Goal: Transaction & Acquisition: Purchase product/service

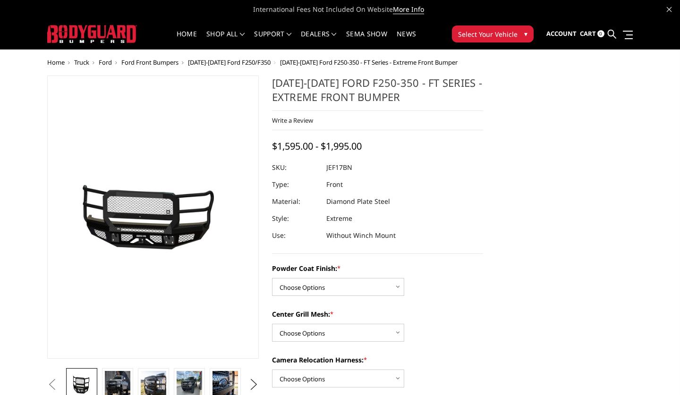
click at [121, 388] on img at bounding box center [117, 384] width 25 height 17
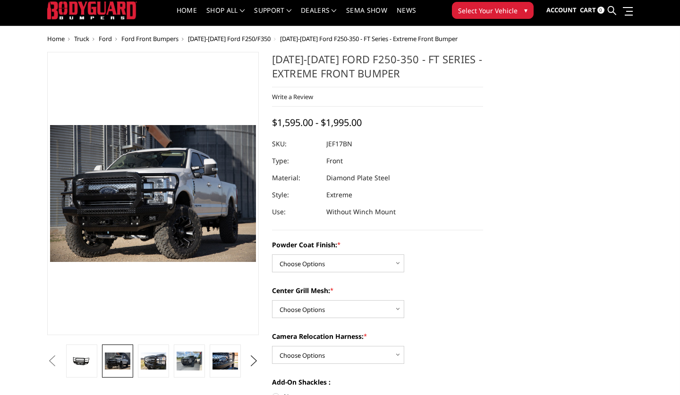
scroll to position [27, 0]
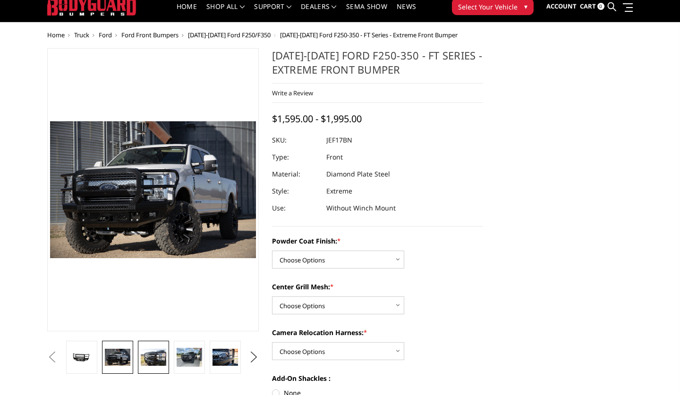
click at [149, 365] on img at bounding box center [153, 357] width 25 height 17
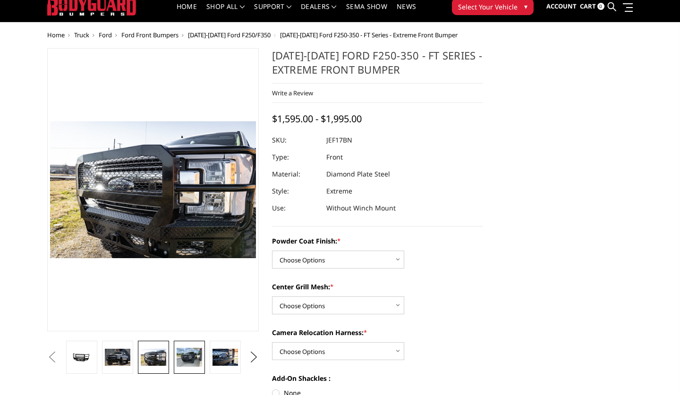
click at [195, 362] on img at bounding box center [189, 357] width 25 height 19
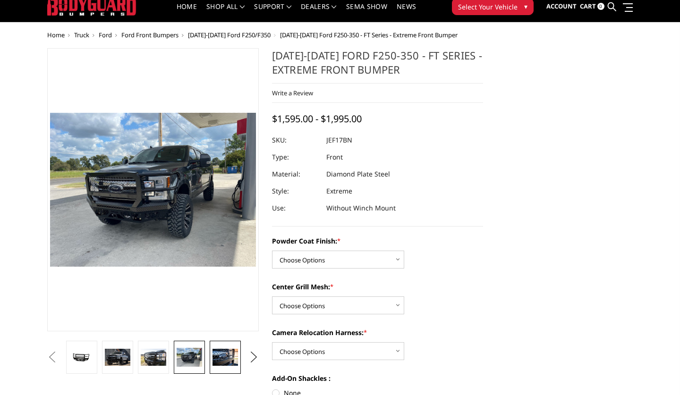
click at [215, 365] on img at bounding box center [224, 357] width 25 height 17
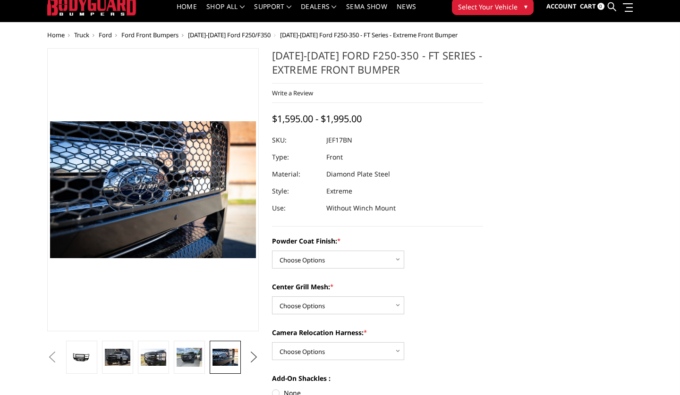
click at [257, 359] on button "Next" at bounding box center [253, 357] width 14 height 14
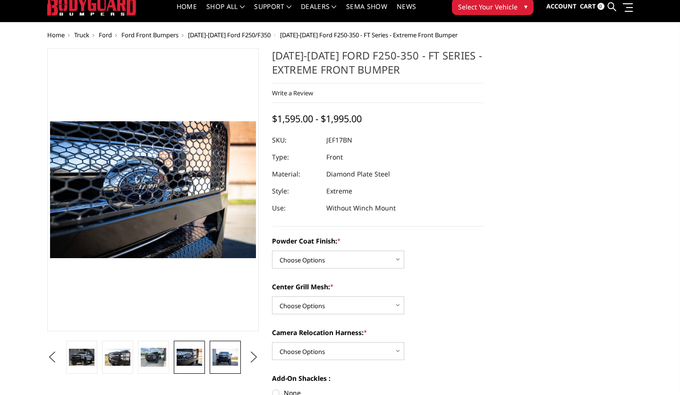
click at [225, 360] on img at bounding box center [224, 357] width 25 height 17
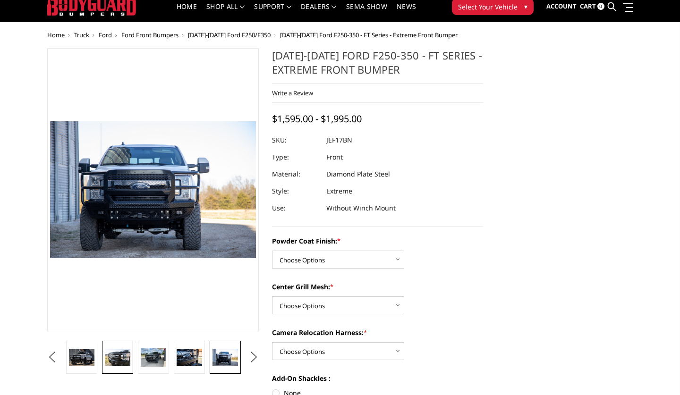
click at [113, 351] on img at bounding box center [117, 357] width 25 height 17
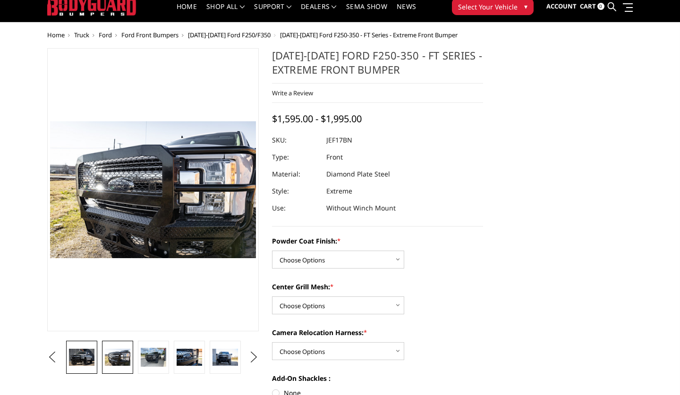
click at [78, 359] on img at bounding box center [81, 357] width 25 height 17
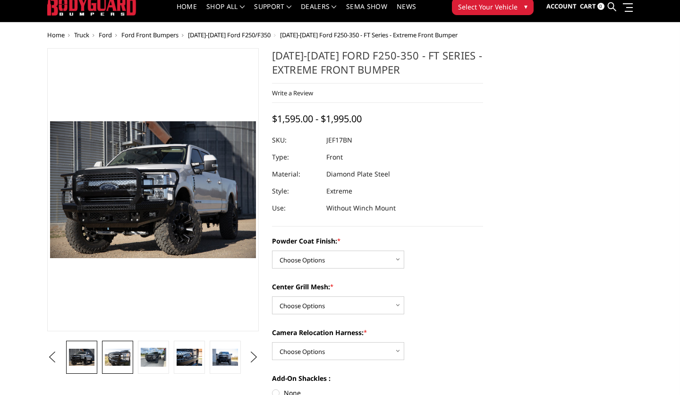
click at [114, 364] on img at bounding box center [117, 357] width 25 height 17
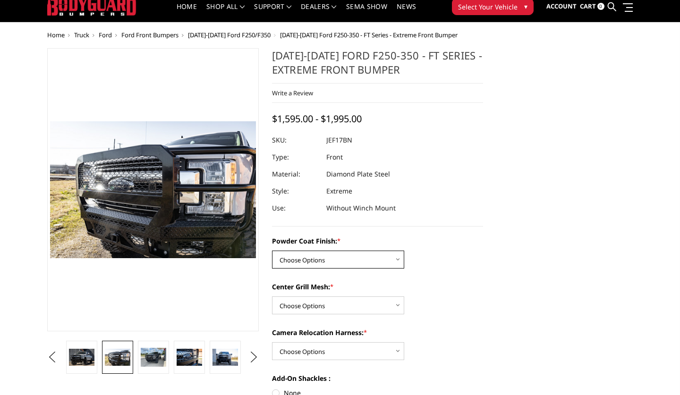
click at [401, 264] on select "Choose Options Bare Metal Gloss Black Powder Coat Textured Black Powder Coat" at bounding box center [338, 260] width 132 height 18
select select "3222"
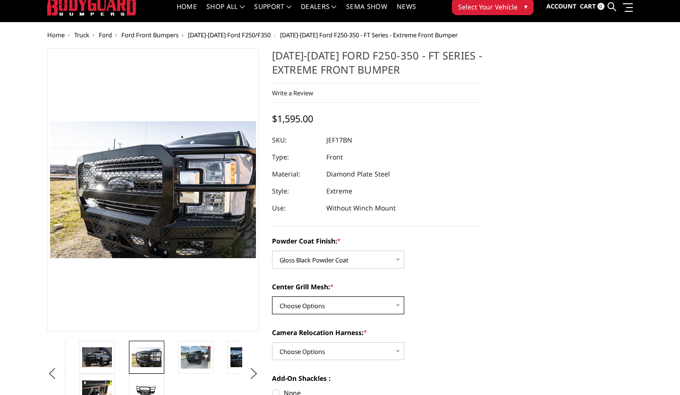
select select "3224"
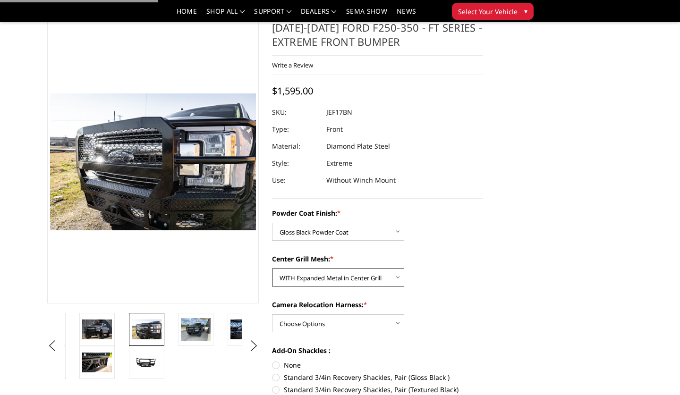
scroll to position [122, 0]
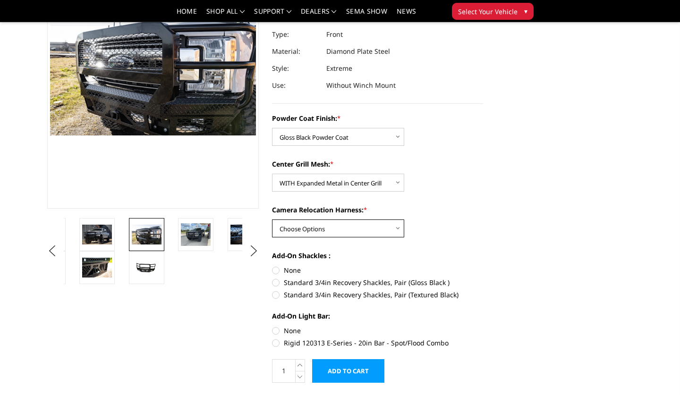
select select "3227"
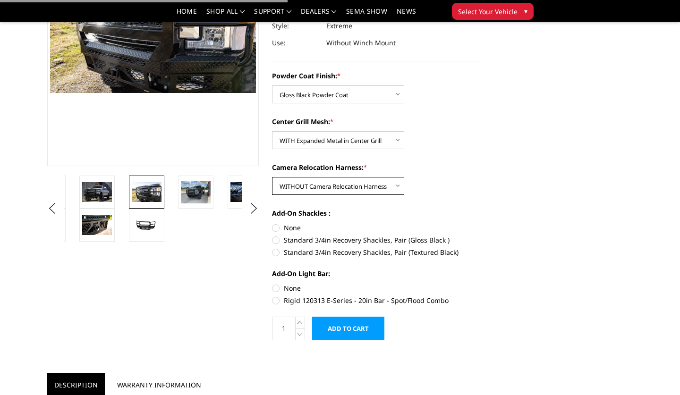
scroll to position [165, 0]
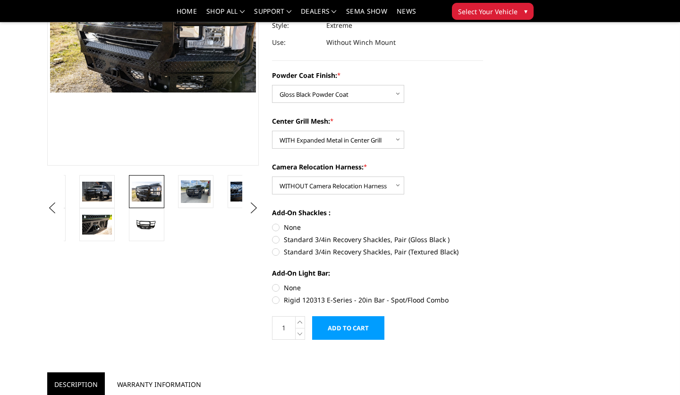
click at [274, 241] on label "Standard 3/4in Recovery Shackles, Pair (Gloss Black )" at bounding box center [377, 240] width 211 height 10
click at [483, 223] on input "Standard 3/4in Recovery Shackles, Pair (Gloss Black )" at bounding box center [483, 222] width 0 height 0
radio input "true"
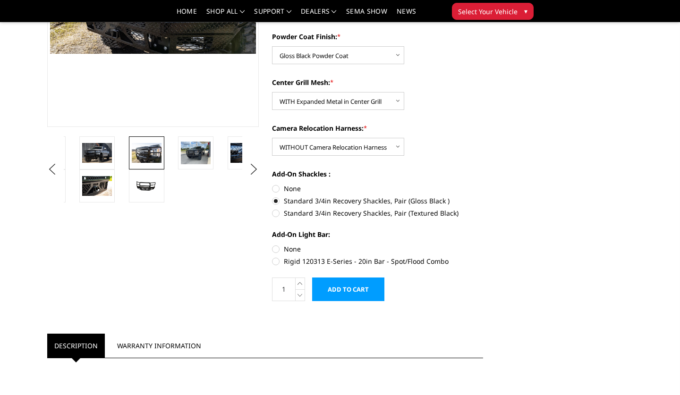
scroll to position [210, 0]
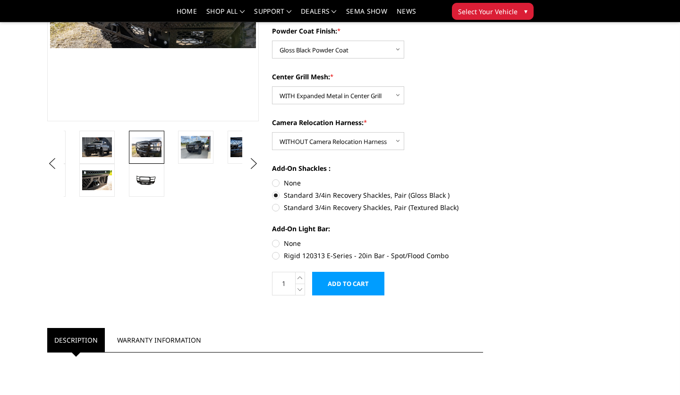
click at [366, 284] on input "Add to Cart" at bounding box center [348, 284] width 72 height 24
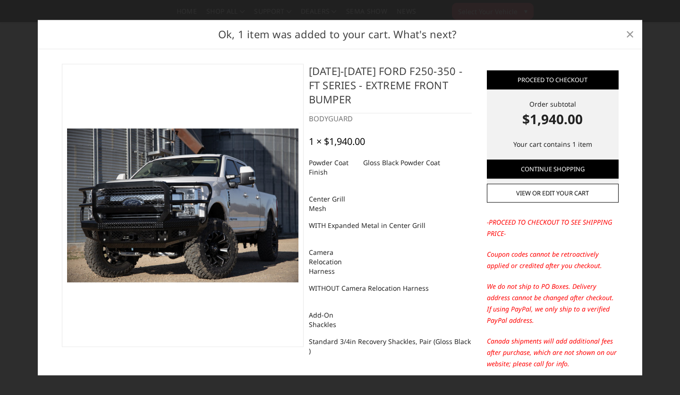
click at [629, 33] on span "×" at bounding box center [629, 34] width 8 height 20
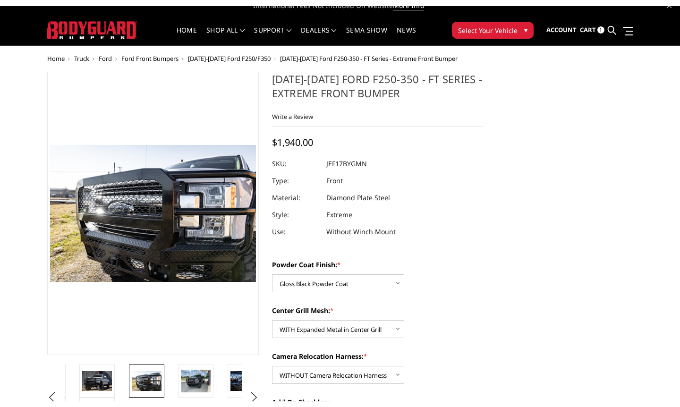
scroll to position [0, 0]
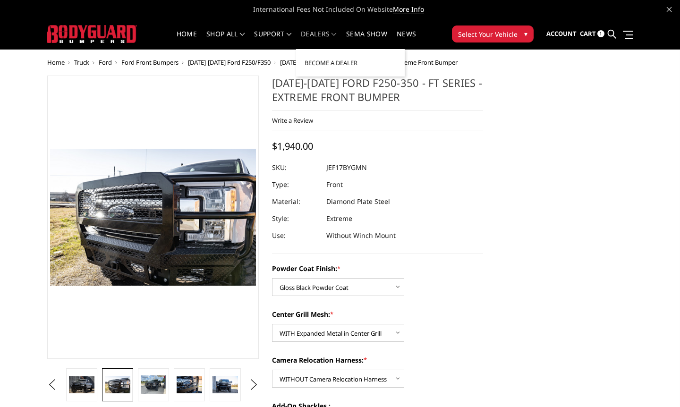
click at [323, 29] on nav "Home shop all Bronco [DATE]-[DATE] Bronco Front [DATE]-[DATE] Bronco Rear [DATE…" at bounding box center [296, 34] width 300 height 30
click at [322, 36] on link "Dealers" at bounding box center [319, 40] width 36 height 18
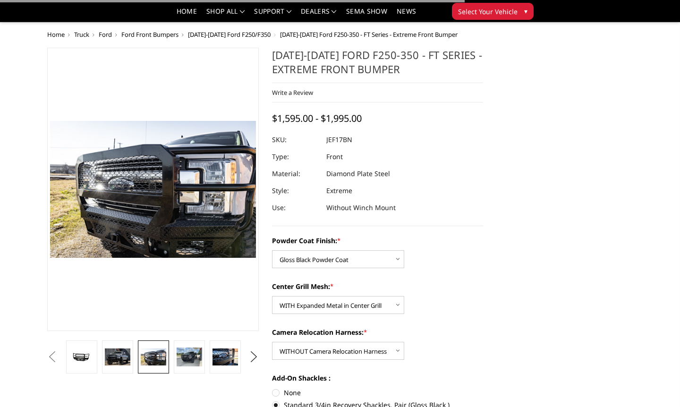
select select "3222"
select select "3224"
select select "3227"
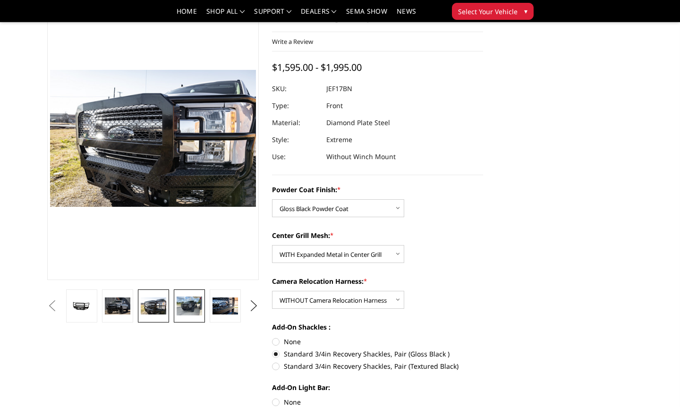
click at [183, 308] on img at bounding box center [189, 305] width 25 height 19
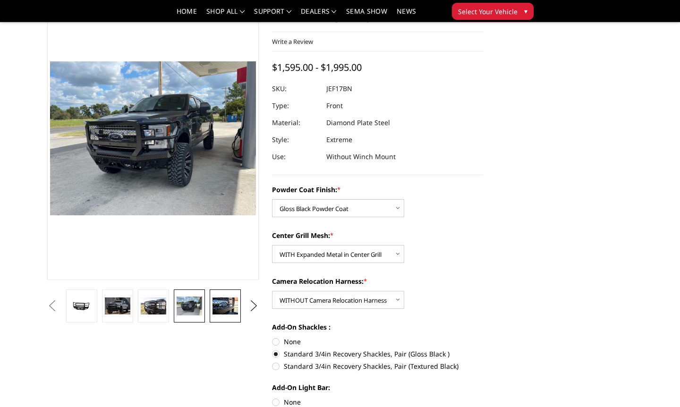
click at [215, 310] on img at bounding box center [224, 305] width 25 height 17
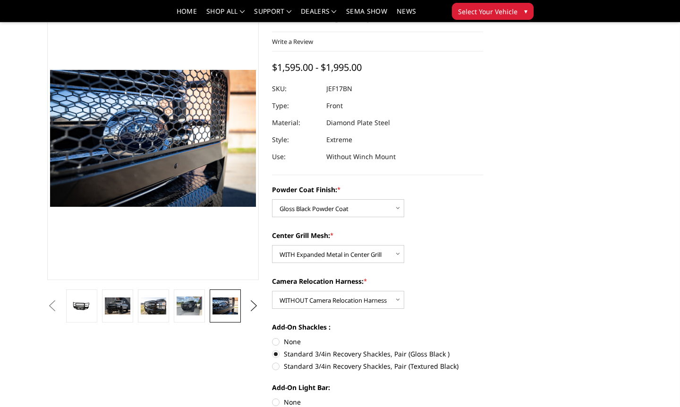
click at [172, 309] on li at bounding box center [189, 305] width 36 height 33
click at [187, 307] on img at bounding box center [189, 305] width 25 height 19
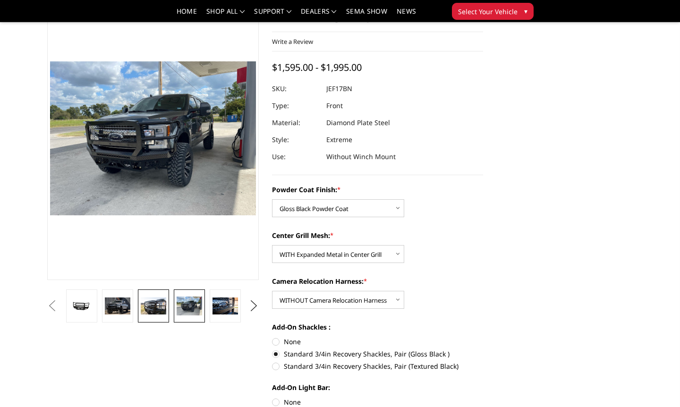
click at [149, 311] on img at bounding box center [153, 305] width 25 height 17
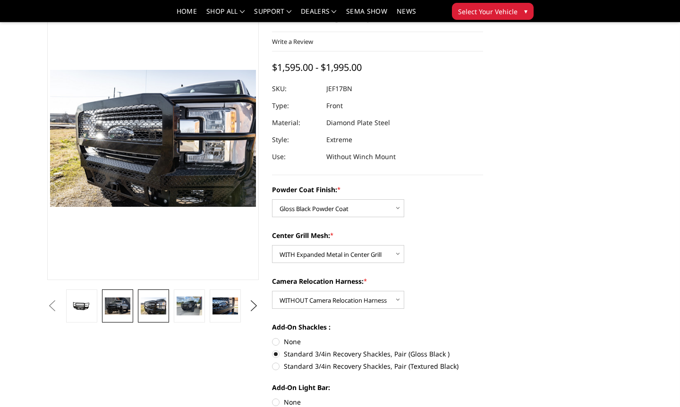
click at [102, 311] on link at bounding box center [117, 305] width 31 height 33
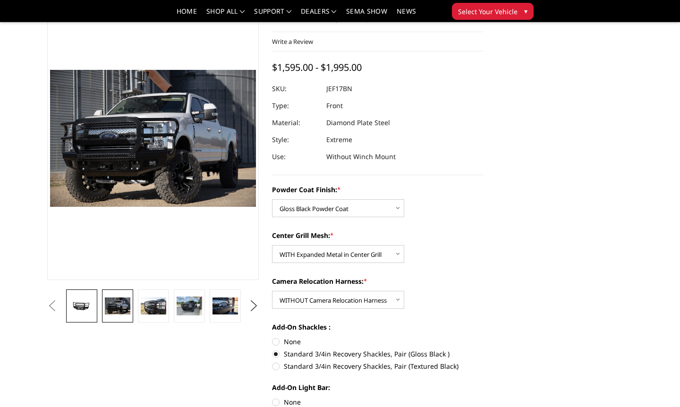
click at [82, 306] on img at bounding box center [81, 306] width 25 height 12
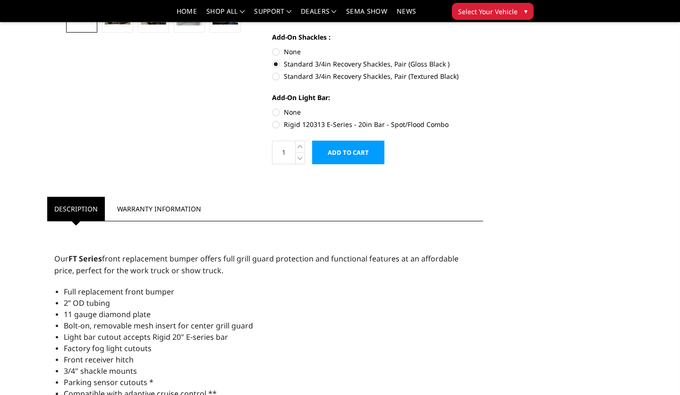
scroll to position [2, 0]
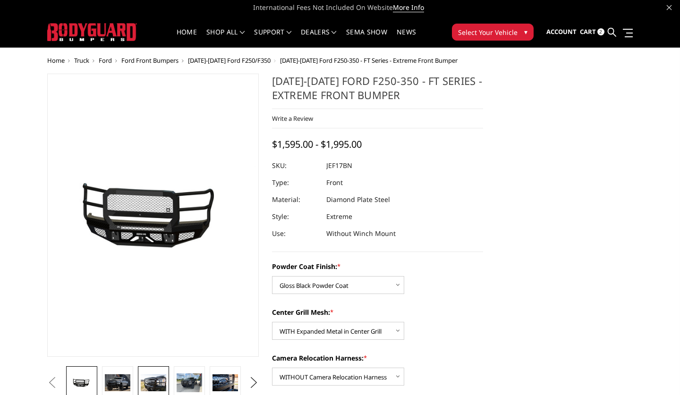
click at [156, 383] on img at bounding box center [153, 382] width 25 height 17
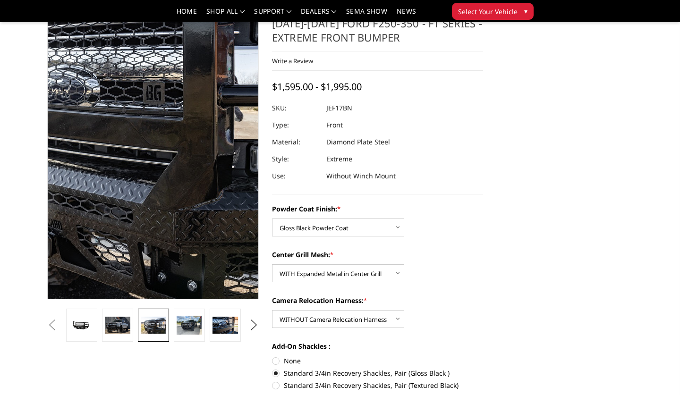
scroll to position [33, 0]
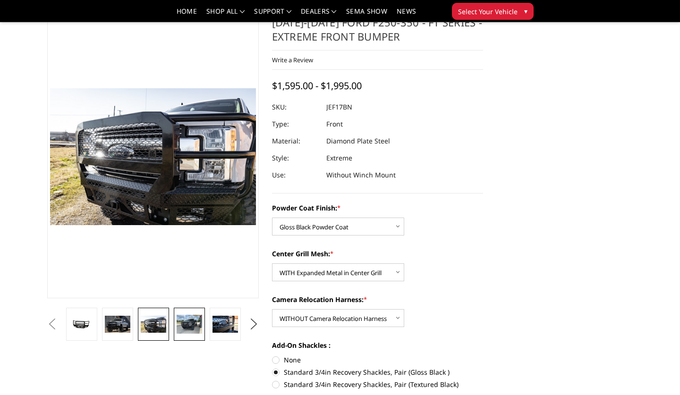
click at [188, 324] on img at bounding box center [189, 324] width 25 height 19
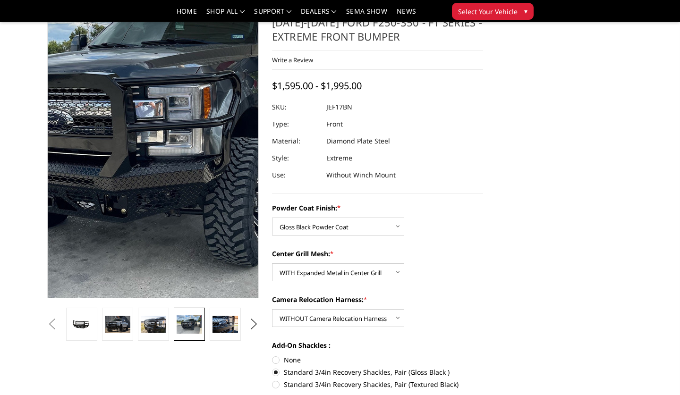
scroll to position [14, 0]
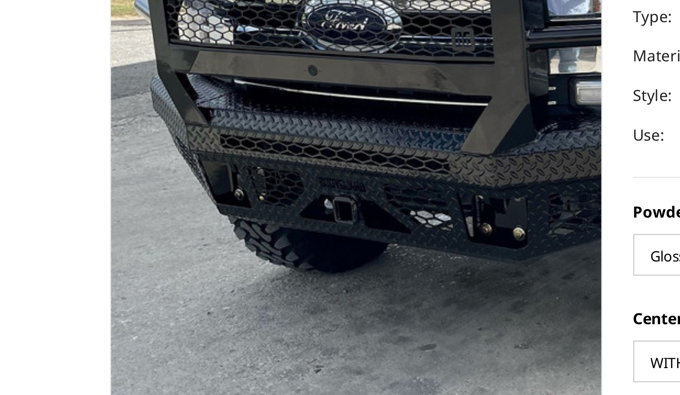
click at [95, 82] on img at bounding box center [260, 150] width 604 height 453
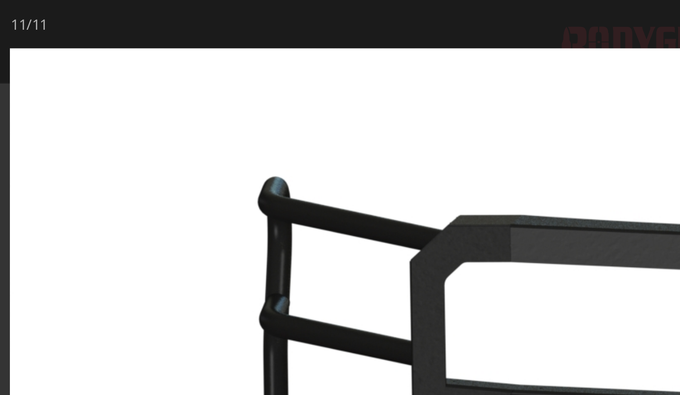
click at [99, 16] on div at bounding box center [340, 197] width 680 height 395
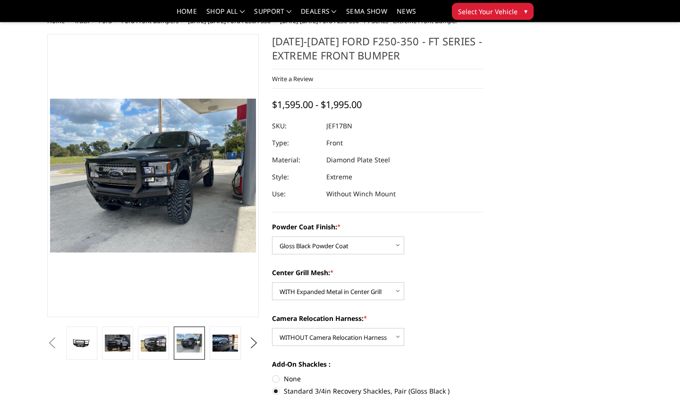
scroll to position [40, 0]
